Goal: Task Accomplishment & Management: Manage account settings

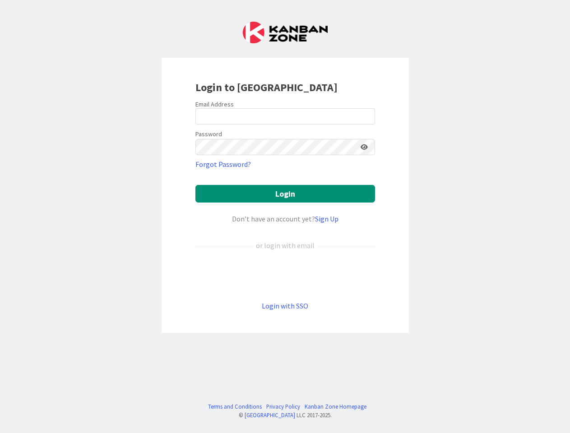
click at [285, 217] on div "Don’t have an account yet? Sign Up" at bounding box center [285, 218] width 180 height 11
click at [364, 147] on icon at bounding box center [364, 147] width 7 height 6
click at [285, 194] on button "Login" at bounding box center [285, 194] width 180 height 18
